Goal: Information Seeking & Learning: Learn about a topic

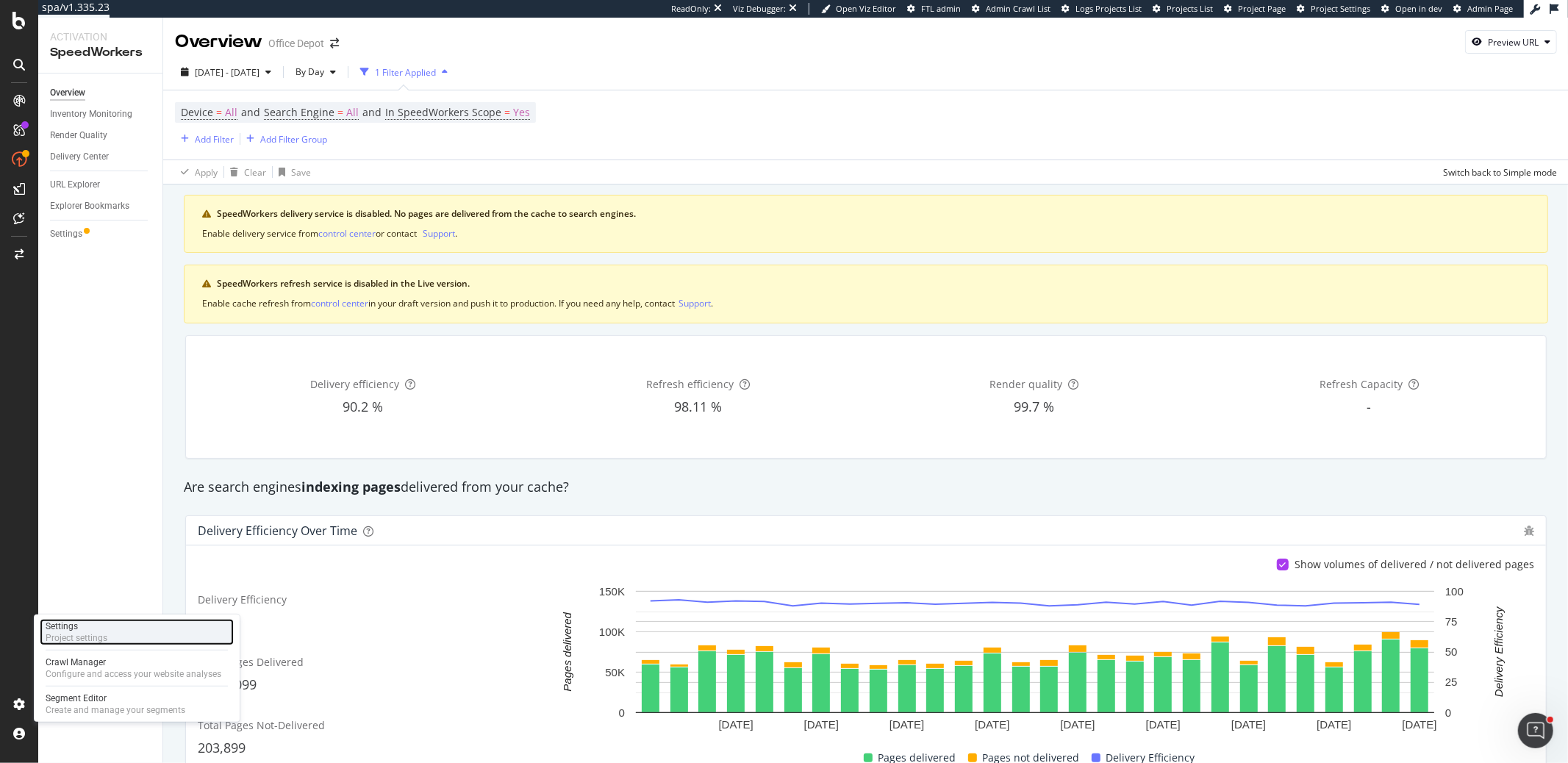
click at [99, 630] on div "Settings" at bounding box center [76, 626] width 62 height 12
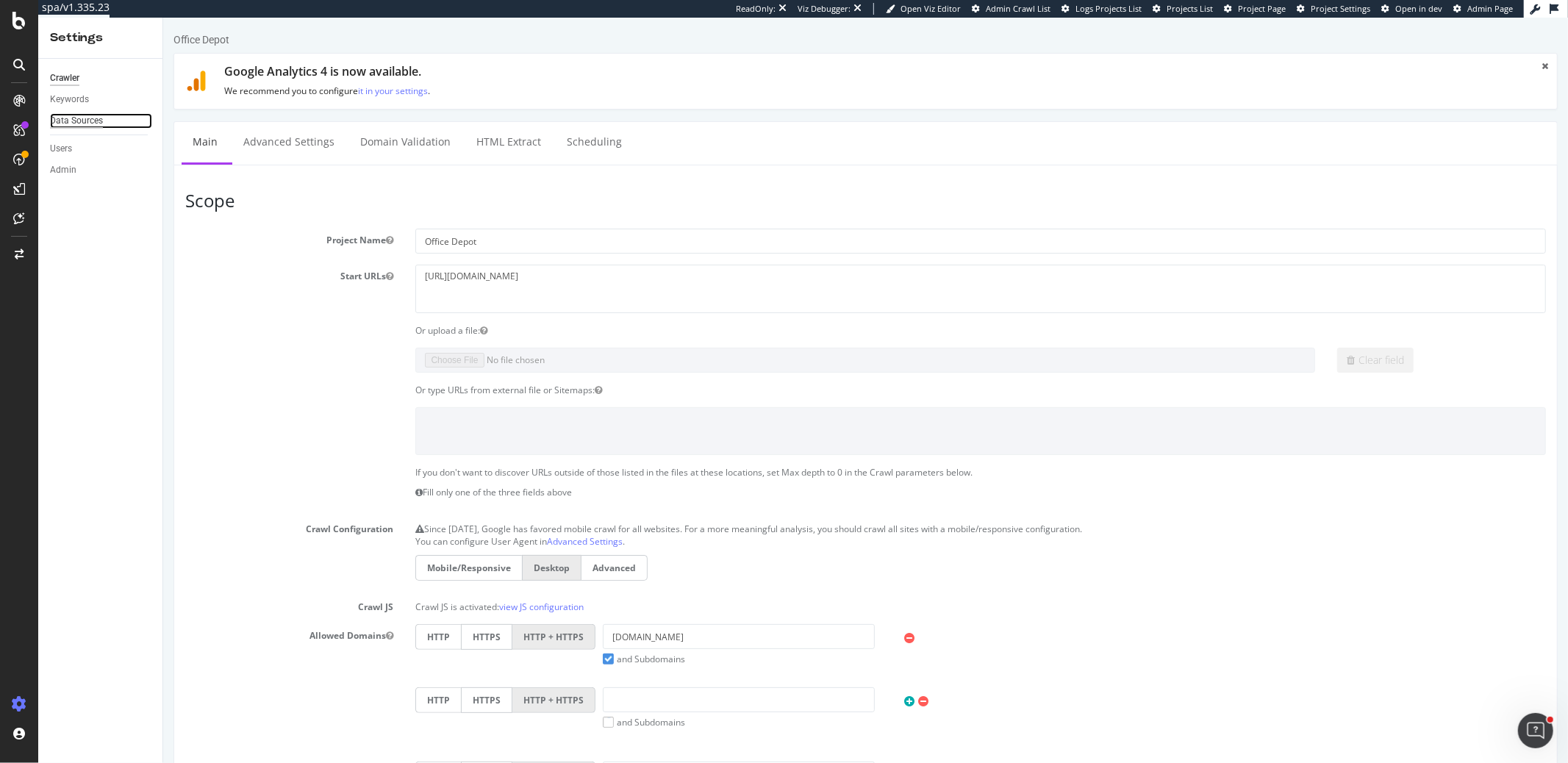
click at [75, 124] on div "Data Sources" at bounding box center [76, 120] width 53 height 15
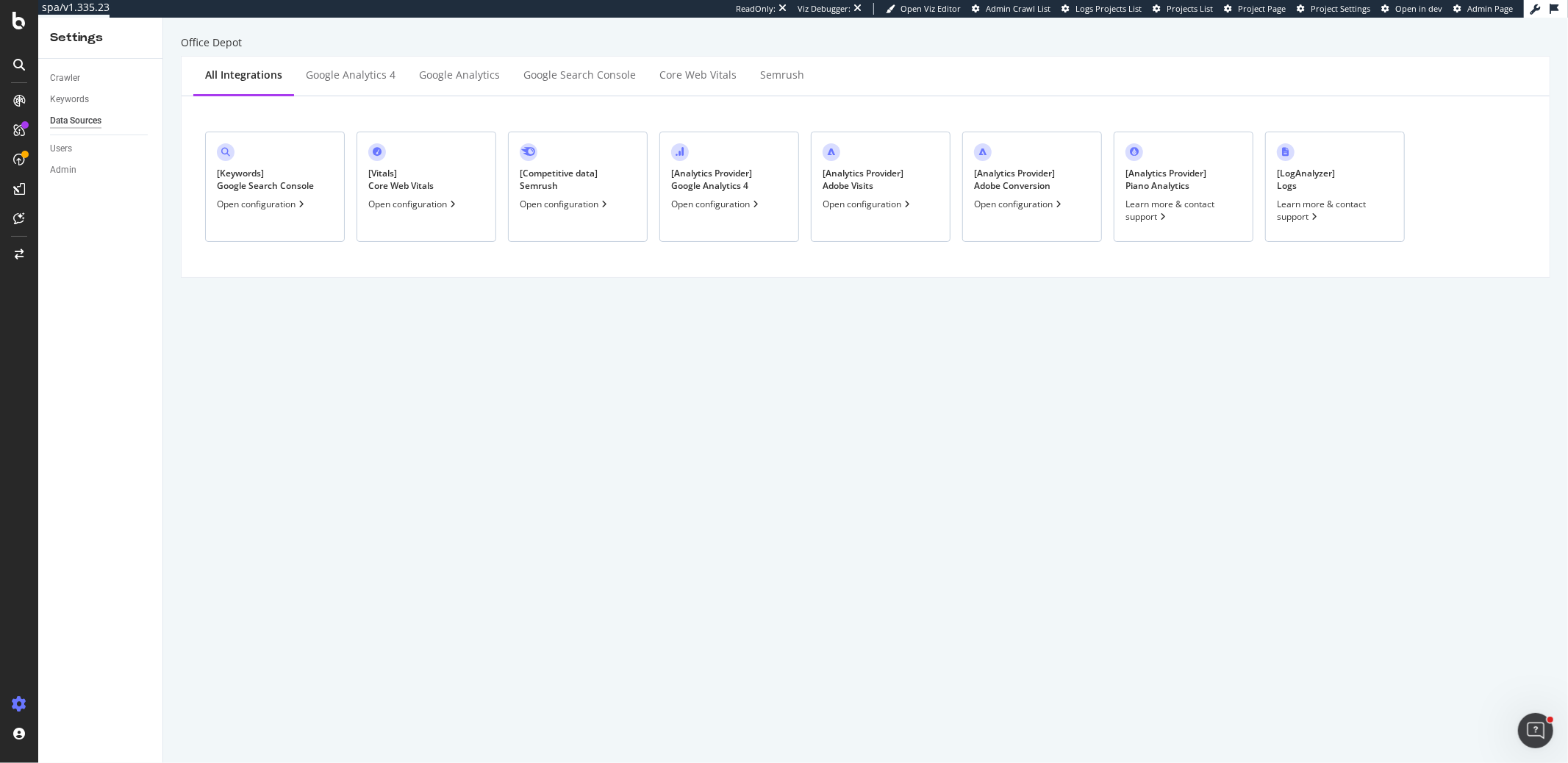
click at [1065, 217] on div "[ Analytics Provider ] Adobe Conversion Open configuration" at bounding box center [1032, 187] width 140 height 111
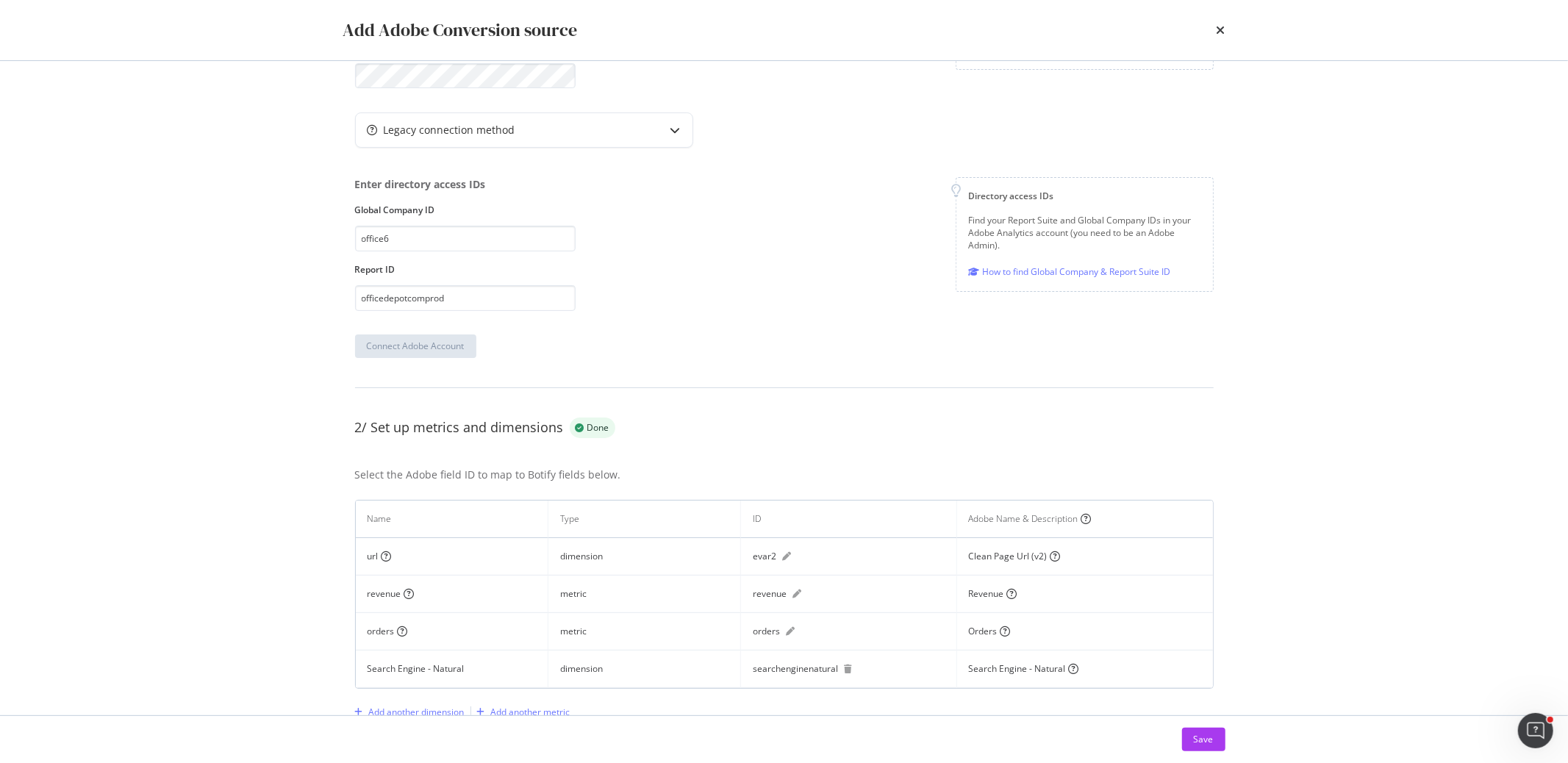
scroll to position [291, 0]
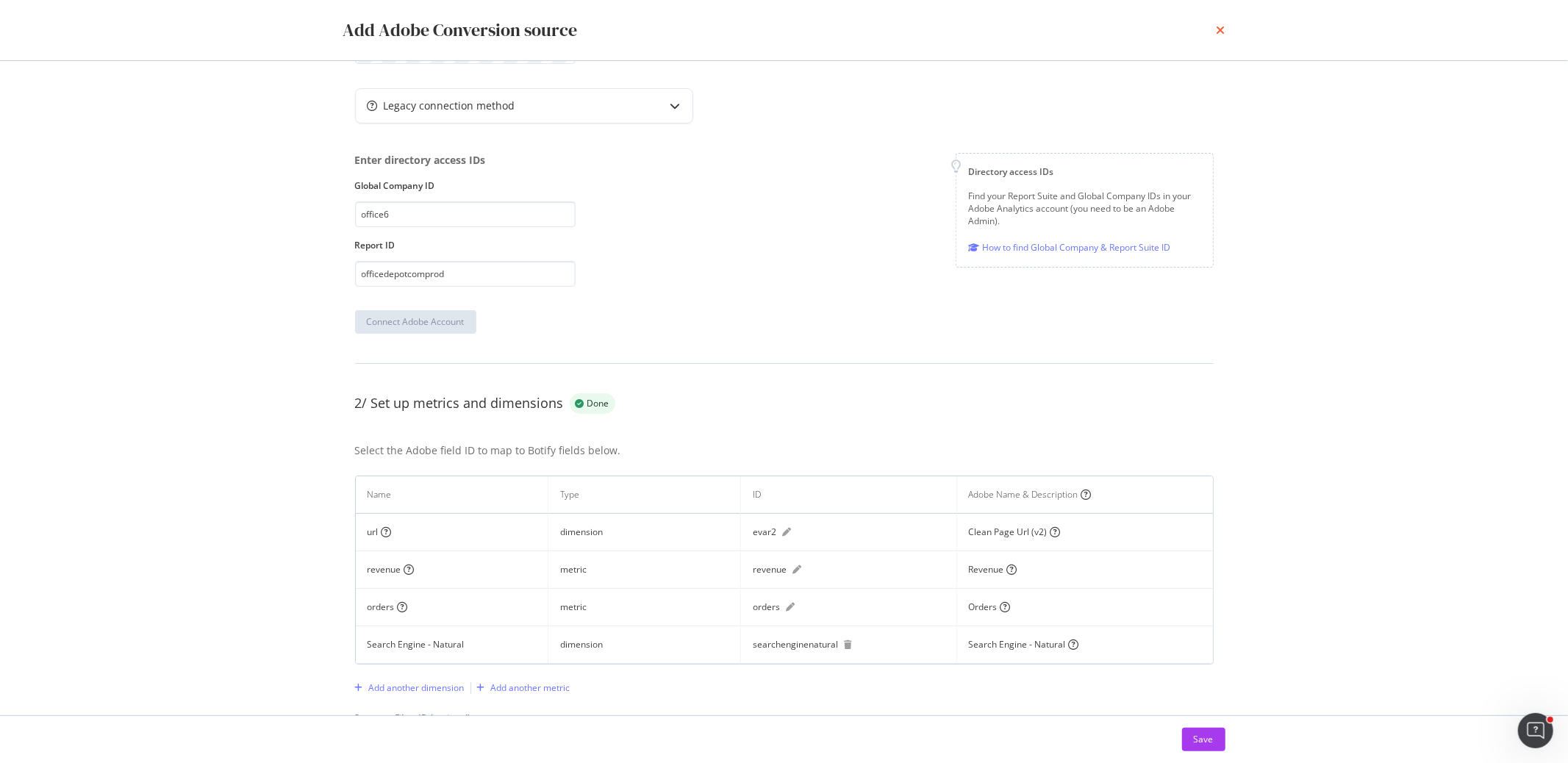
click at [1219, 29] on icon "times" at bounding box center [1221, 29] width 9 height 12
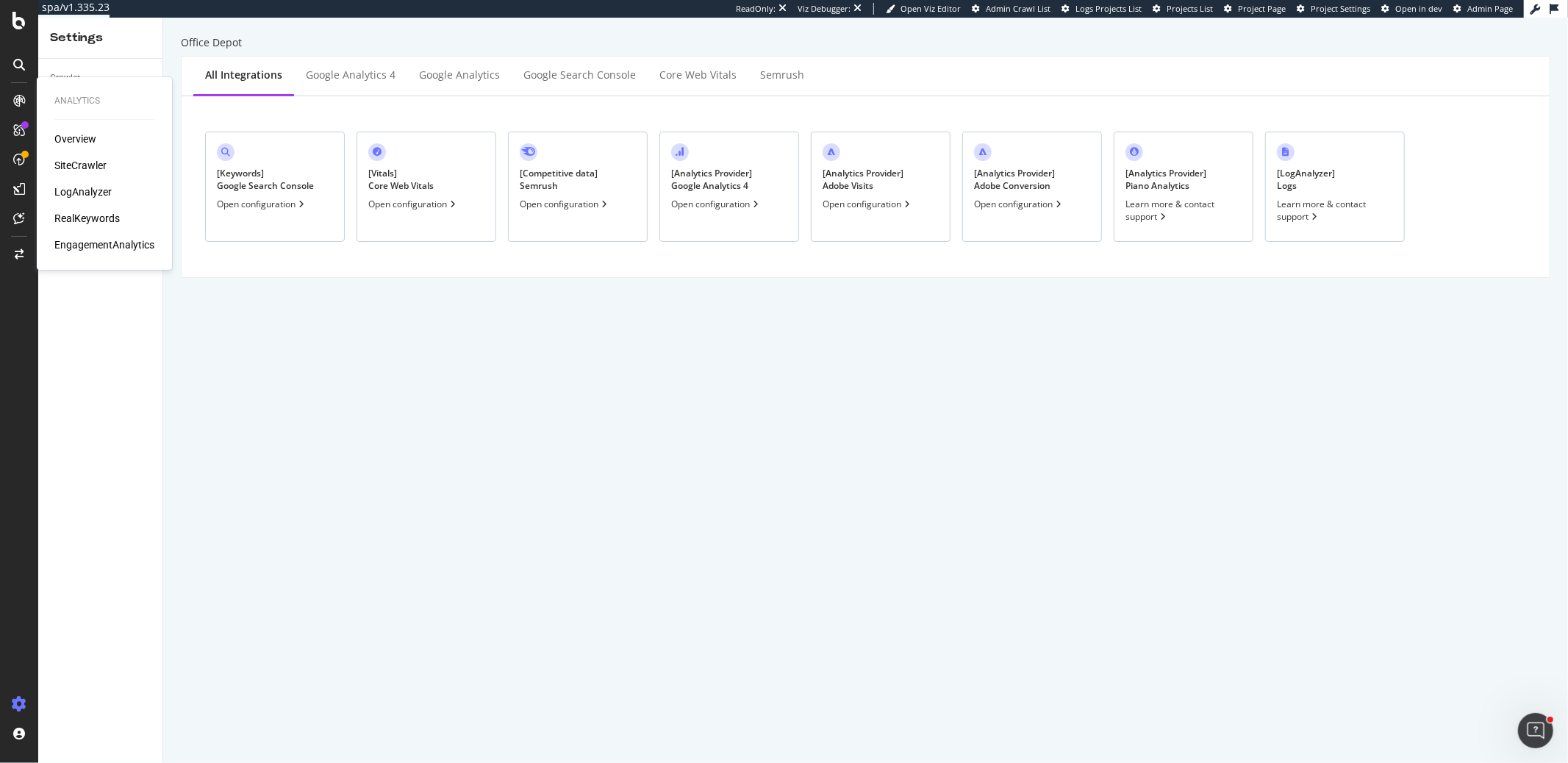
click at [76, 256] on div "Analytics Overview SiteCrawler LogAnalyzer RealKeywords EngagementAnalytics" at bounding box center [104, 173] width 123 height 187
click at [77, 250] on div "EngagementAnalytics" at bounding box center [104, 244] width 100 height 15
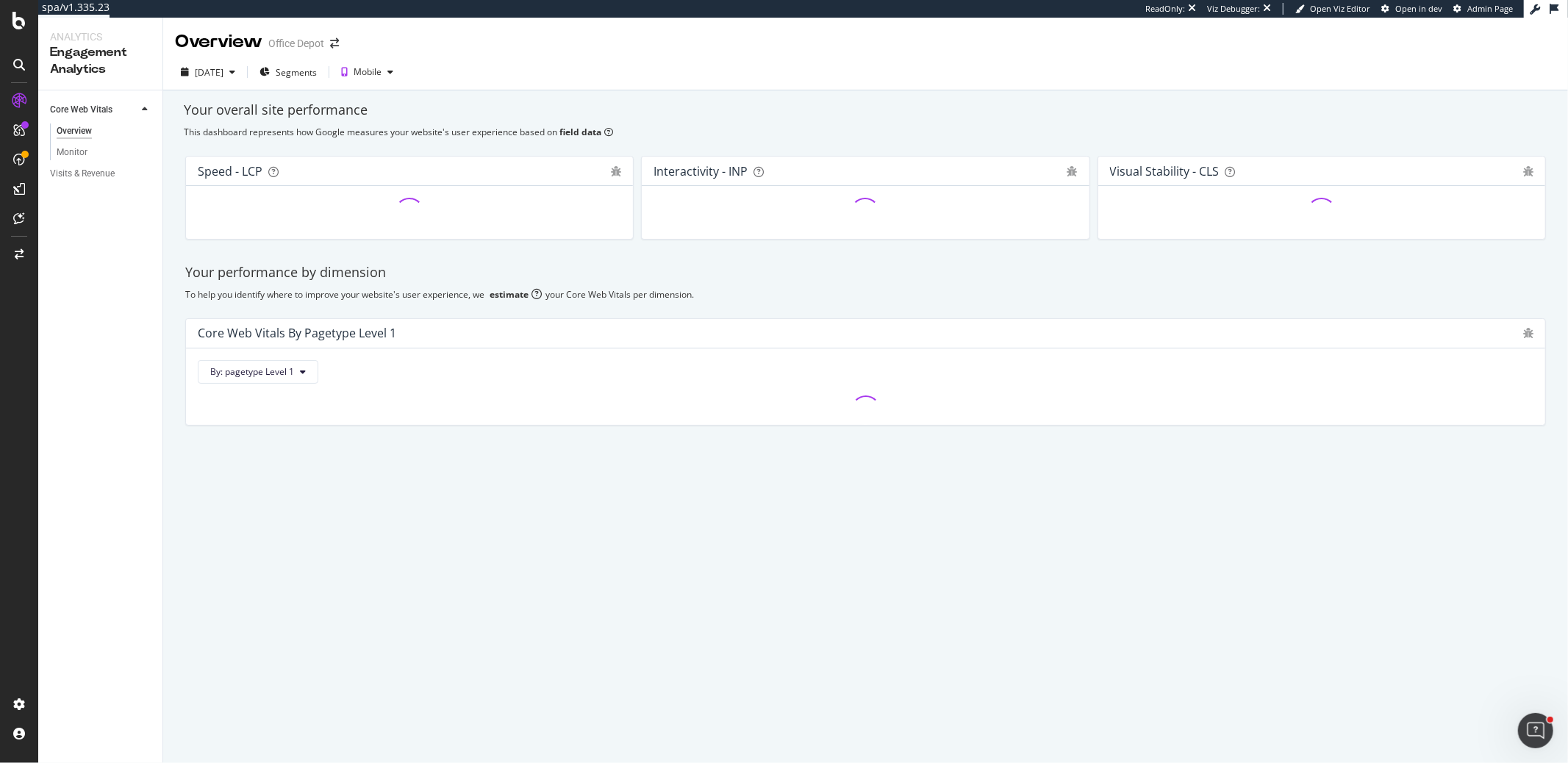
drag, startPoint x: 96, startPoint y: 321, endPoint x: 84, endPoint y: 259, distance: 63.2
click at [94, 316] on div "Core Web Vitals Overview Monitor Visits & Revenue" at bounding box center [100, 427] width 124 height 673
click at [88, 180] on div "Visits & Revenue" at bounding box center [81, 173] width 65 height 15
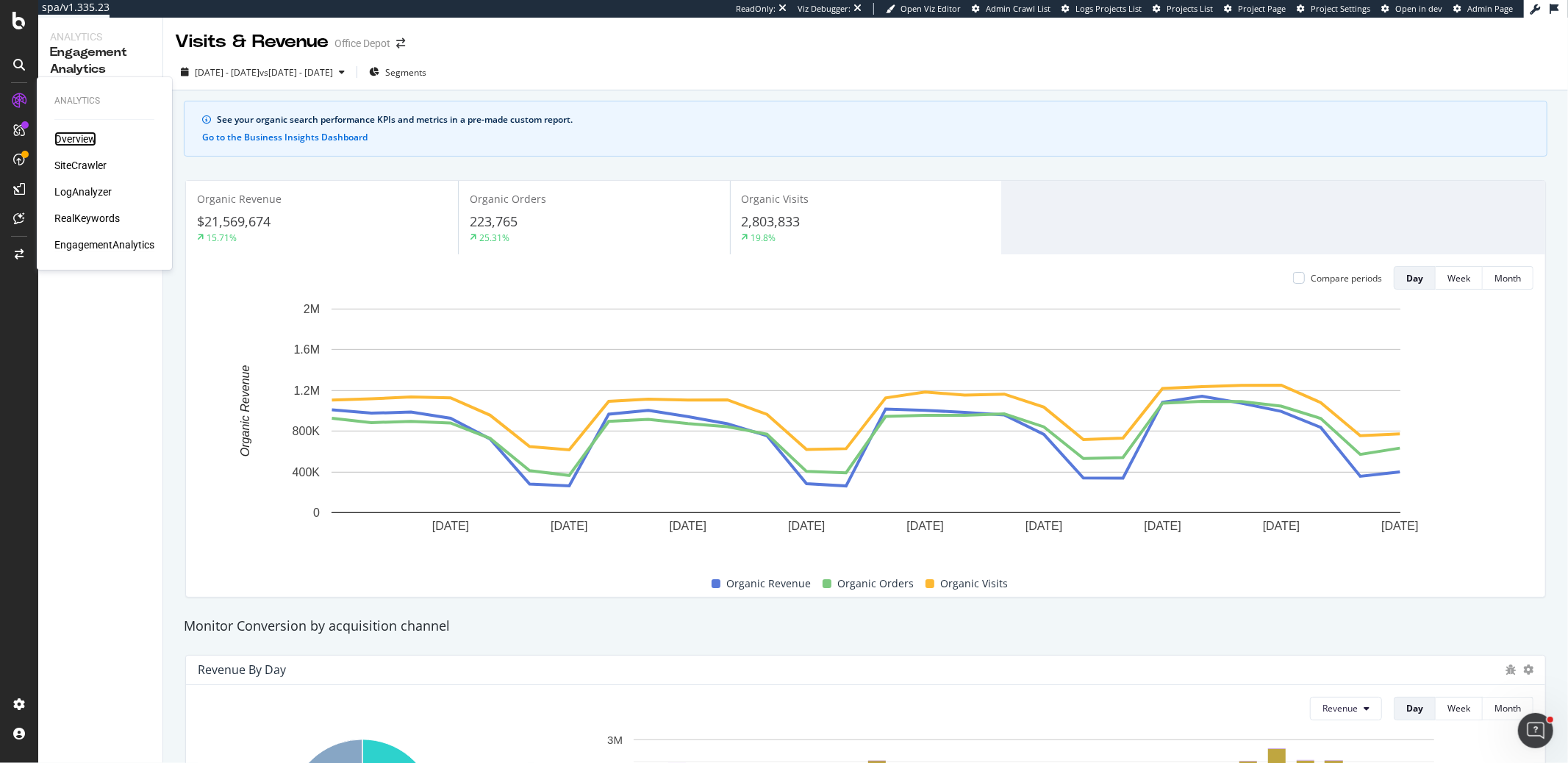
click at [65, 143] on div "Overview" at bounding box center [74, 139] width 42 height 15
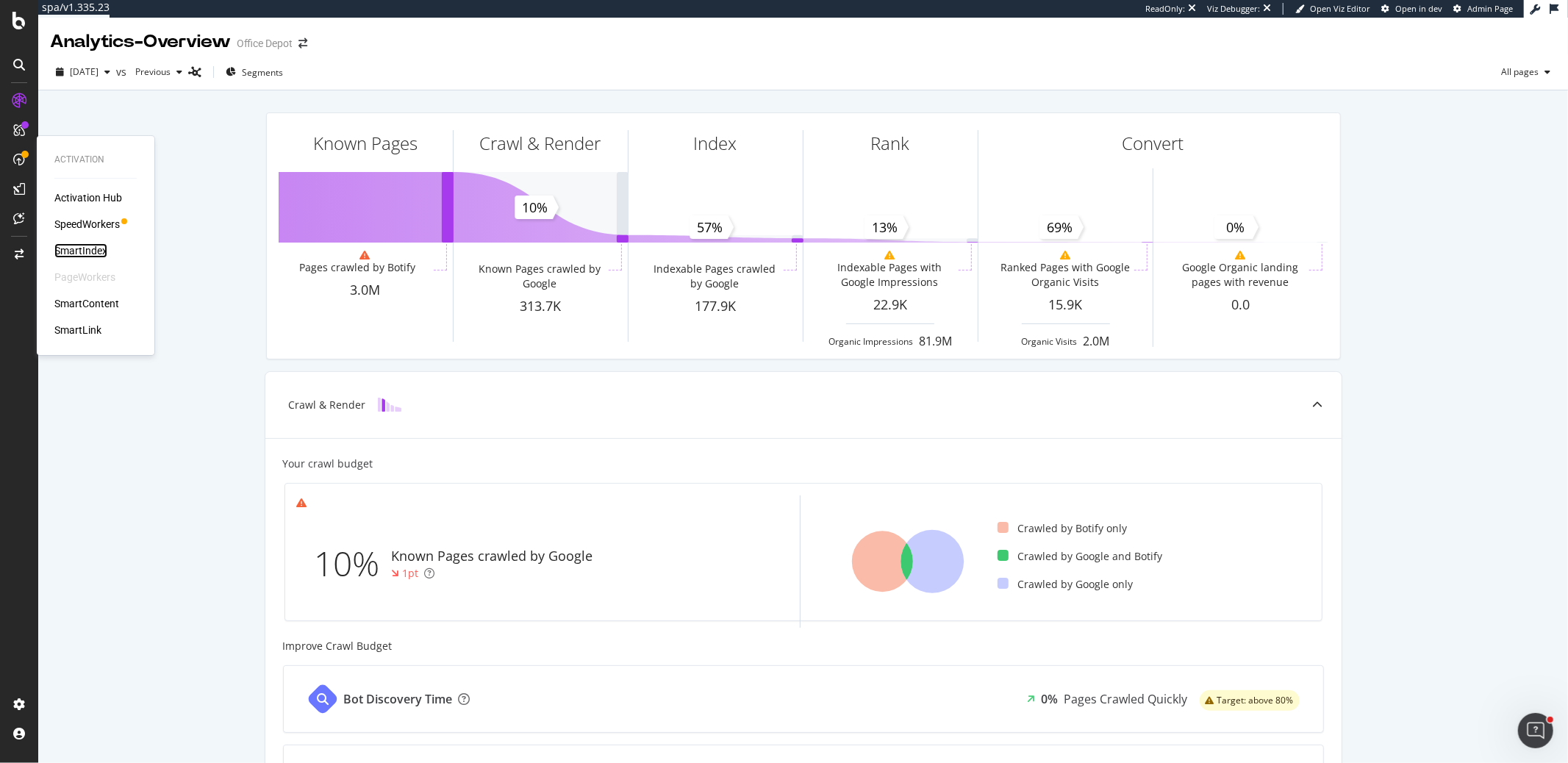
click at [70, 248] on div "SmartIndex" at bounding box center [81, 250] width 53 height 15
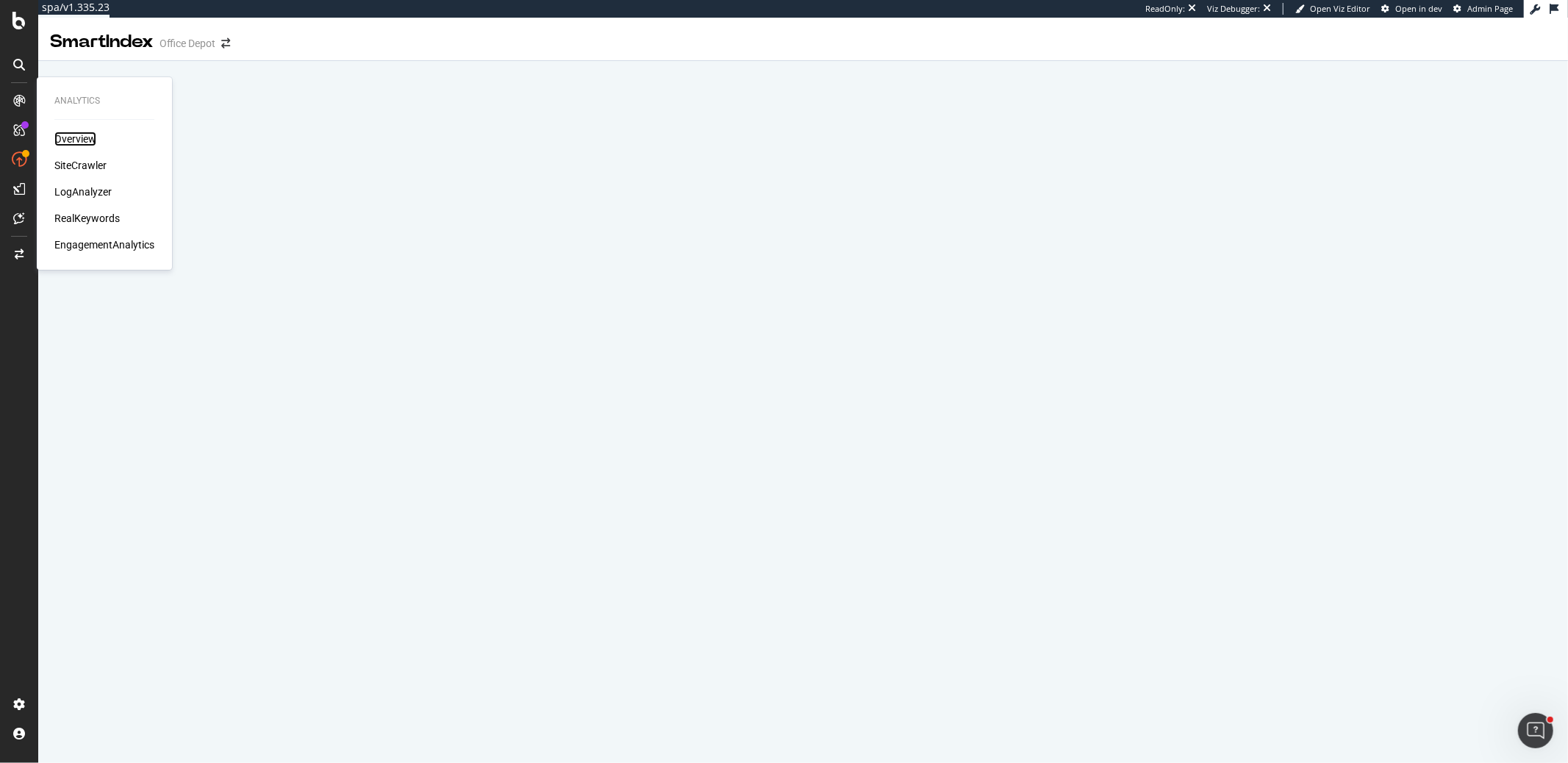
click at [69, 137] on div "Overview" at bounding box center [74, 139] width 42 height 15
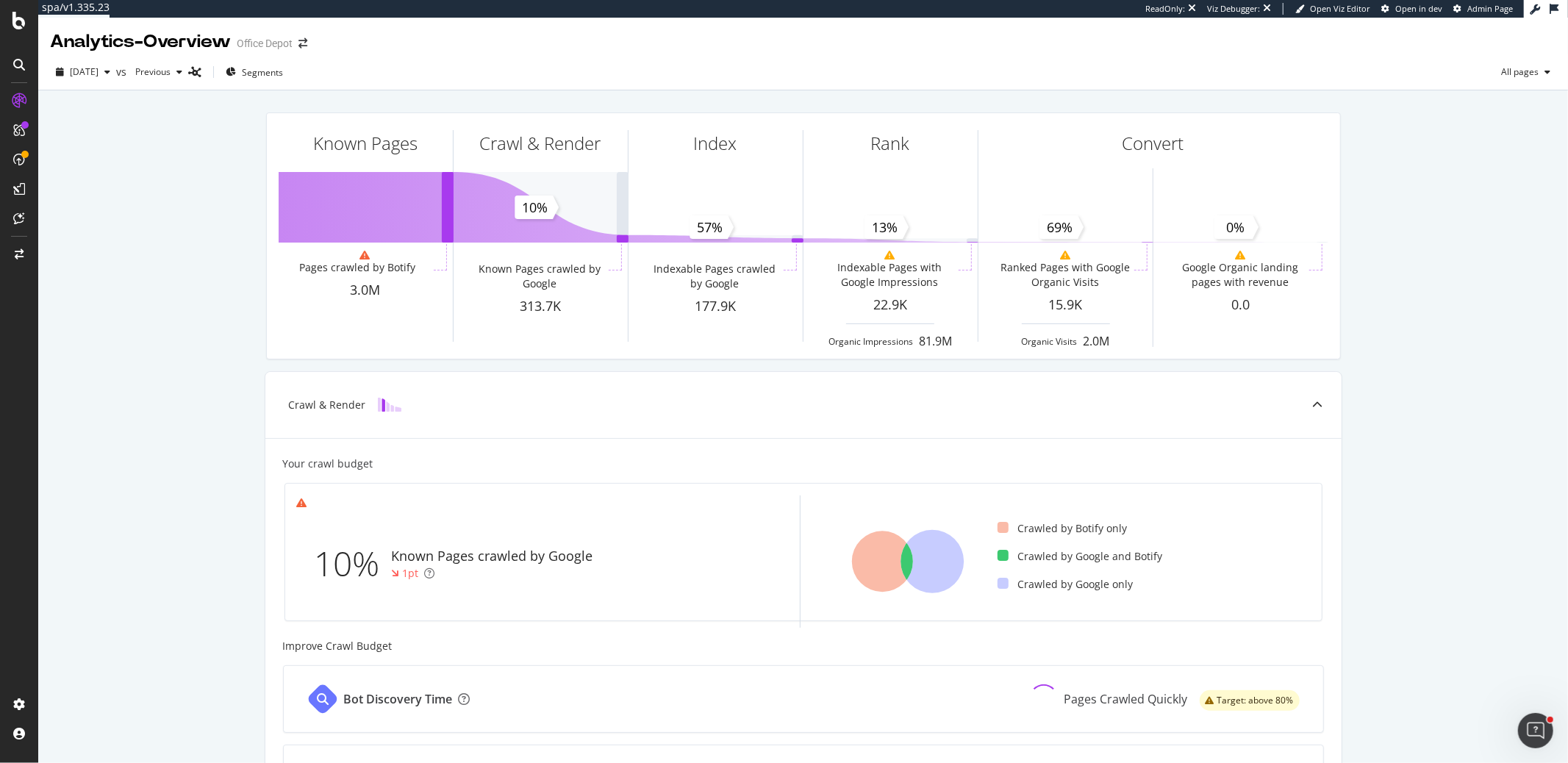
click at [1527, 725] on icon "Open Intercom Messenger" at bounding box center [1534, 729] width 24 height 24
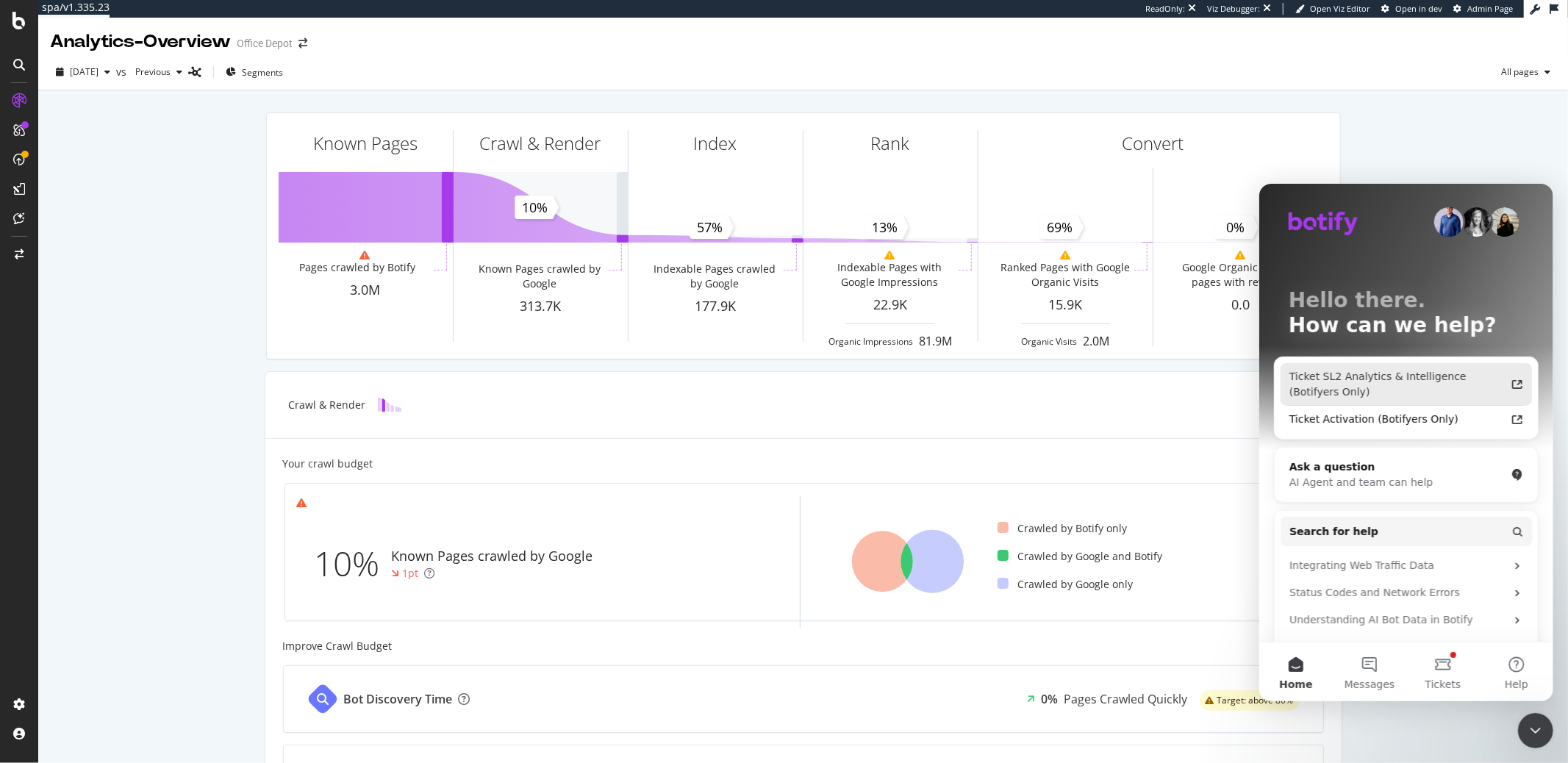
click at [1375, 384] on div "Ticket SL2 Analytics & Intelligence (Botifyers Only)" at bounding box center [1396, 383] width 216 height 31
click at [1507, 158] on div "Known Pages Pages crawled by Botify 3.0M Crawl & Render Known Pages crawled by …" at bounding box center [803, 626] width 1530 height 1071
click at [1531, 743] on div "Close Intercom Messenger" at bounding box center [1535, 730] width 35 height 35
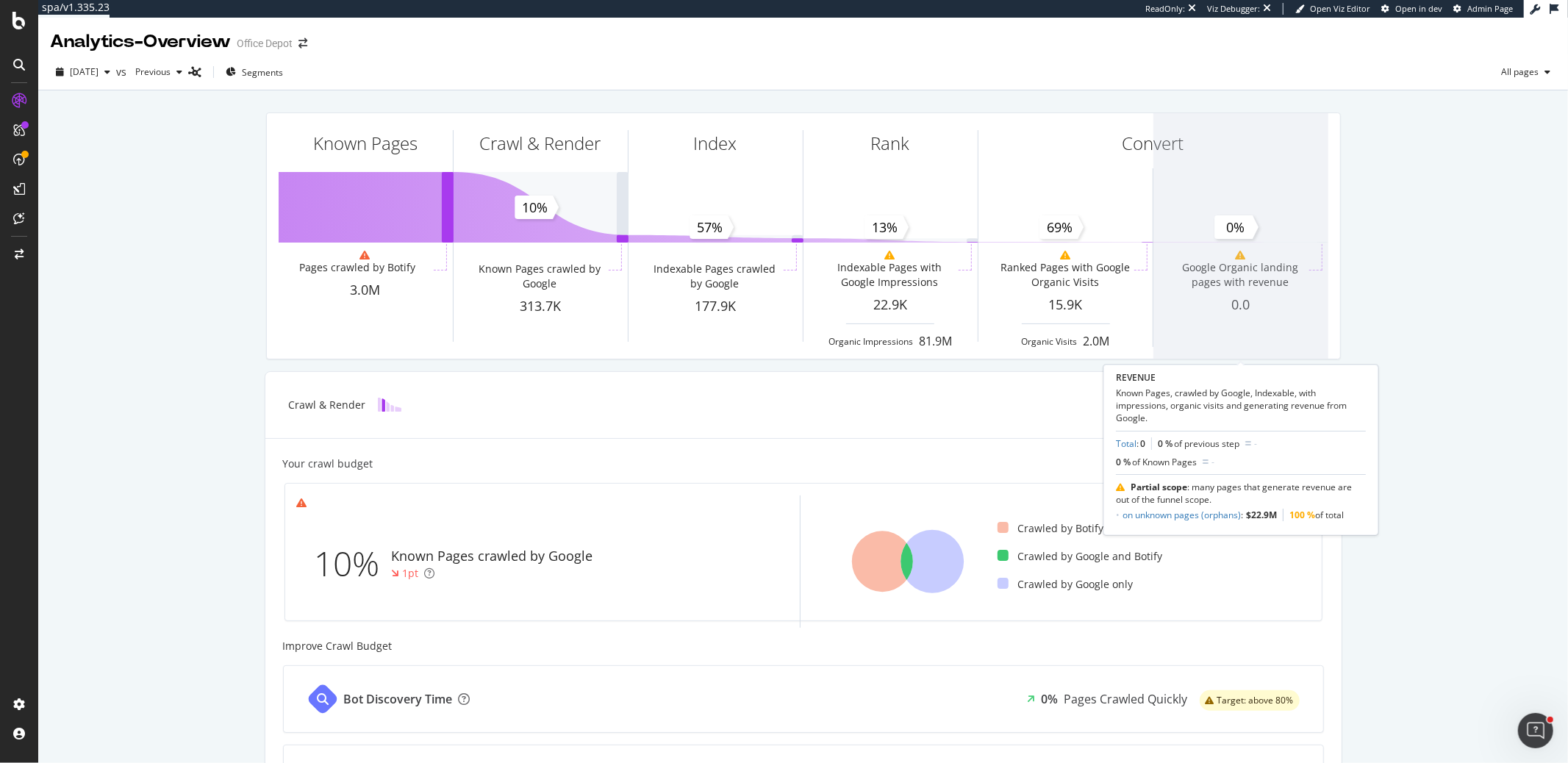
scroll to position [1, 0]
drag, startPoint x: 1294, startPoint y: 279, endPoint x: 1208, endPoint y: 274, distance: 86.1
click at [1208, 274] on span at bounding box center [1241, 235] width 175 height 245
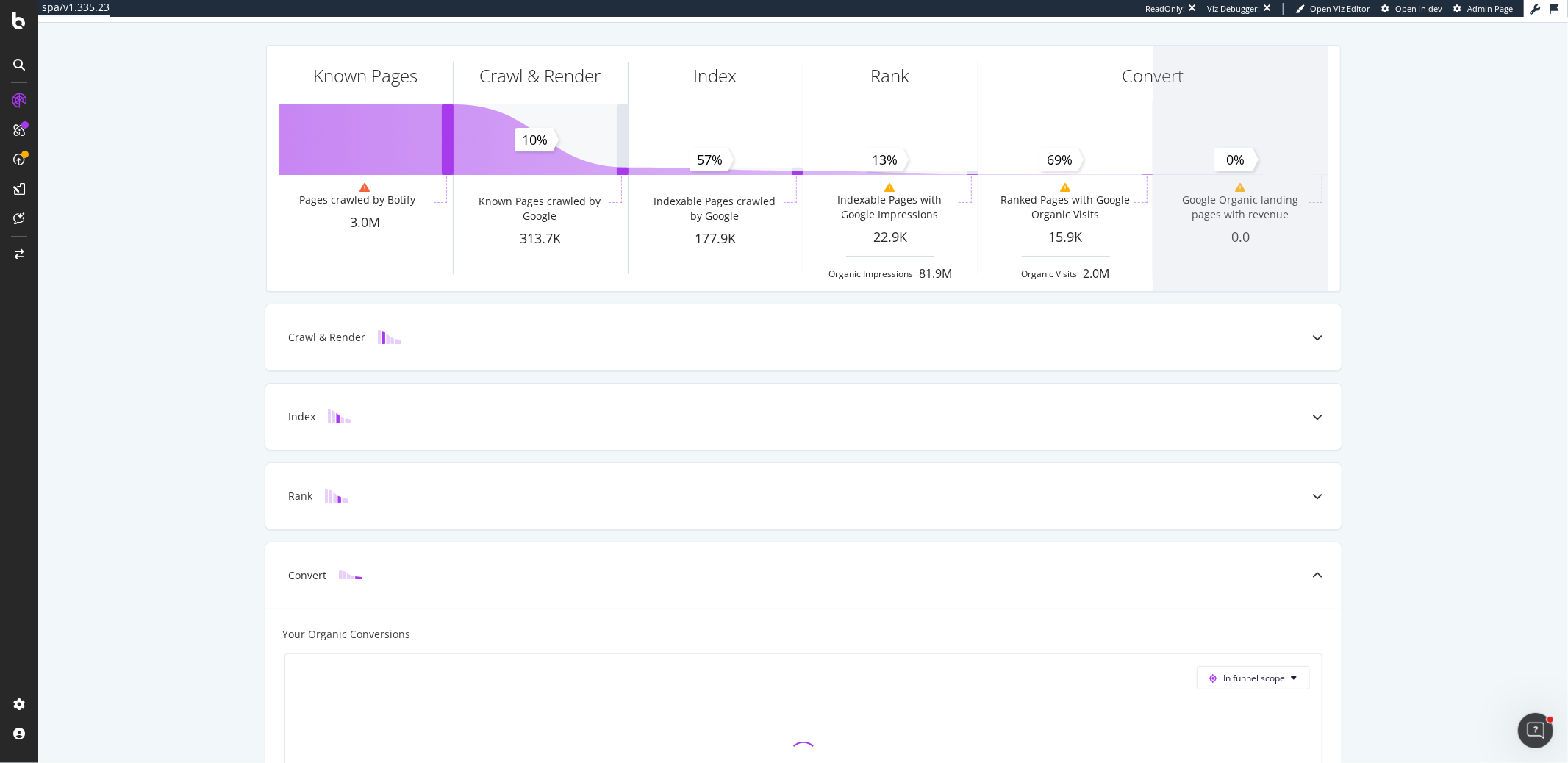
scroll to position [0, 0]
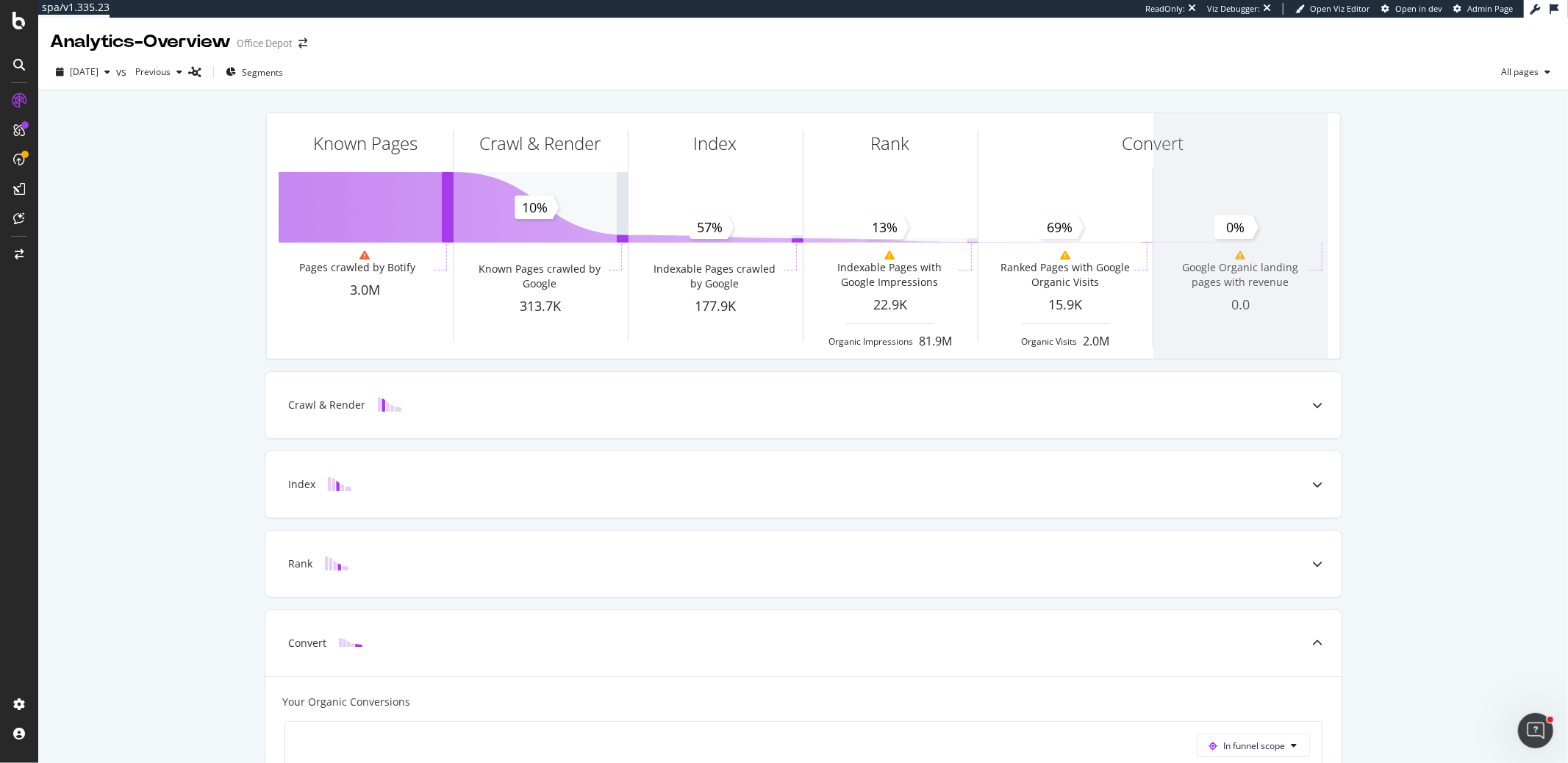
drag, startPoint x: 1180, startPoint y: 262, endPoint x: 1326, endPoint y: 279, distance: 147.0
click at [1326, 279] on span at bounding box center [1241, 235] width 175 height 245
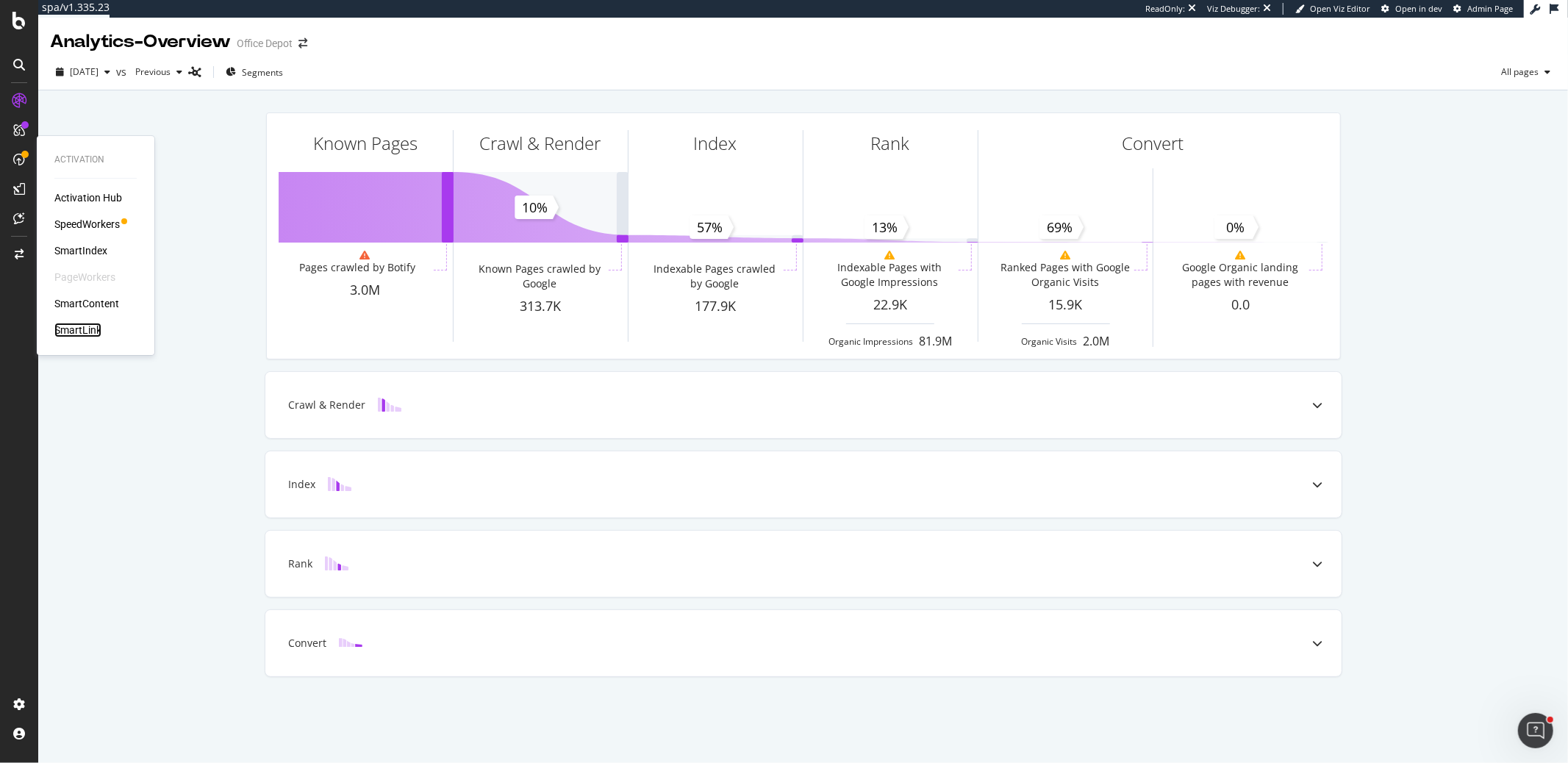
click at [87, 332] on div "SmartLink" at bounding box center [77, 329] width 47 height 15
